Goal: Find contact information: Find contact information

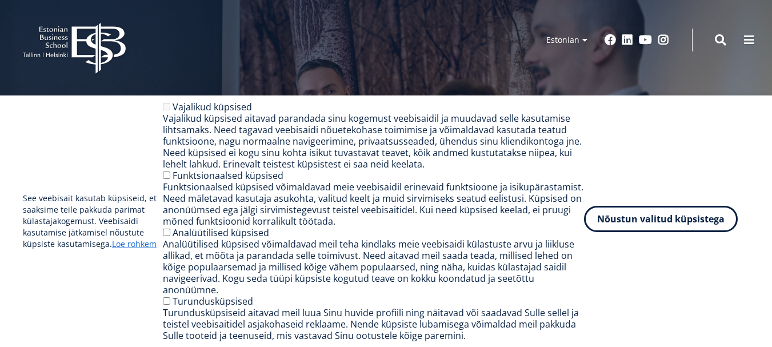
click at [634, 226] on button "Nõustun valitud küpsistega" at bounding box center [661, 219] width 154 height 26
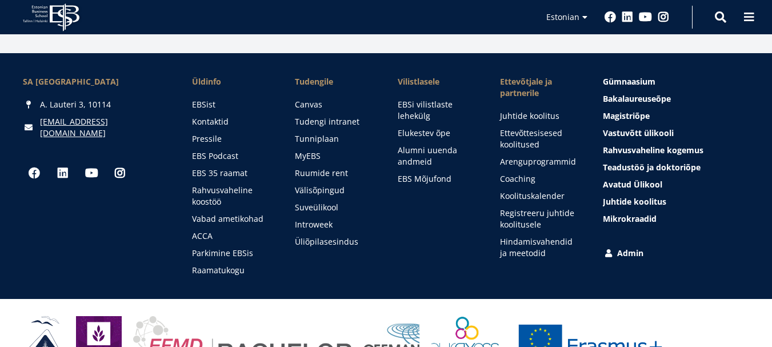
scroll to position [1557, 0]
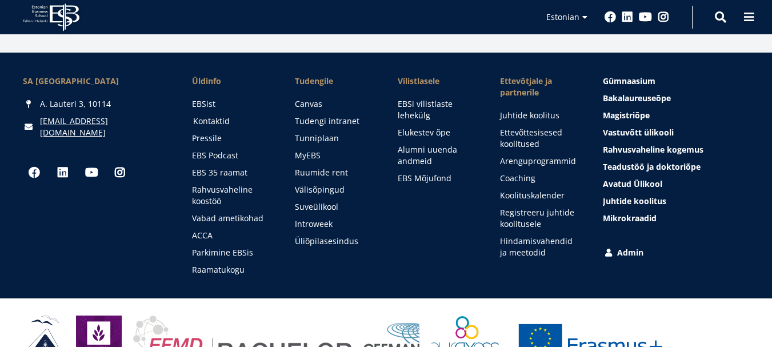
click at [207, 118] on link "Kontaktid" at bounding box center [233, 120] width 80 height 11
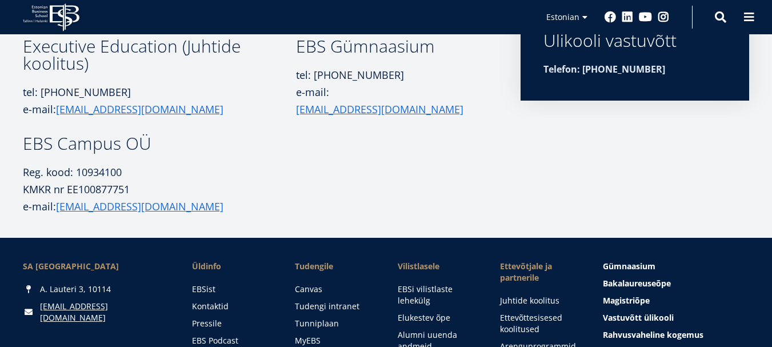
scroll to position [440, 0]
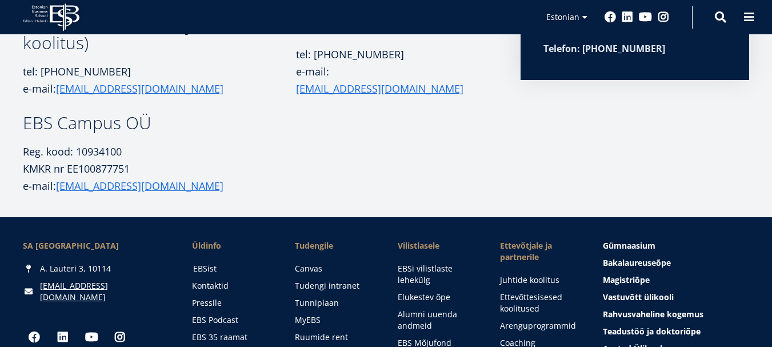
click at [201, 266] on link "EBSist" at bounding box center [233, 268] width 80 height 11
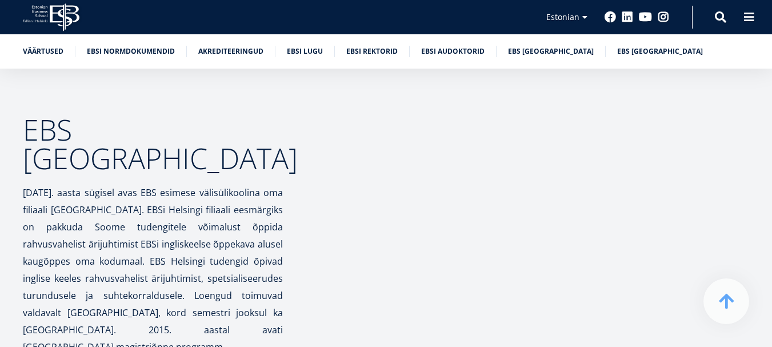
scroll to position [5296, 0]
